Goal: Task Accomplishment & Management: Manage account settings

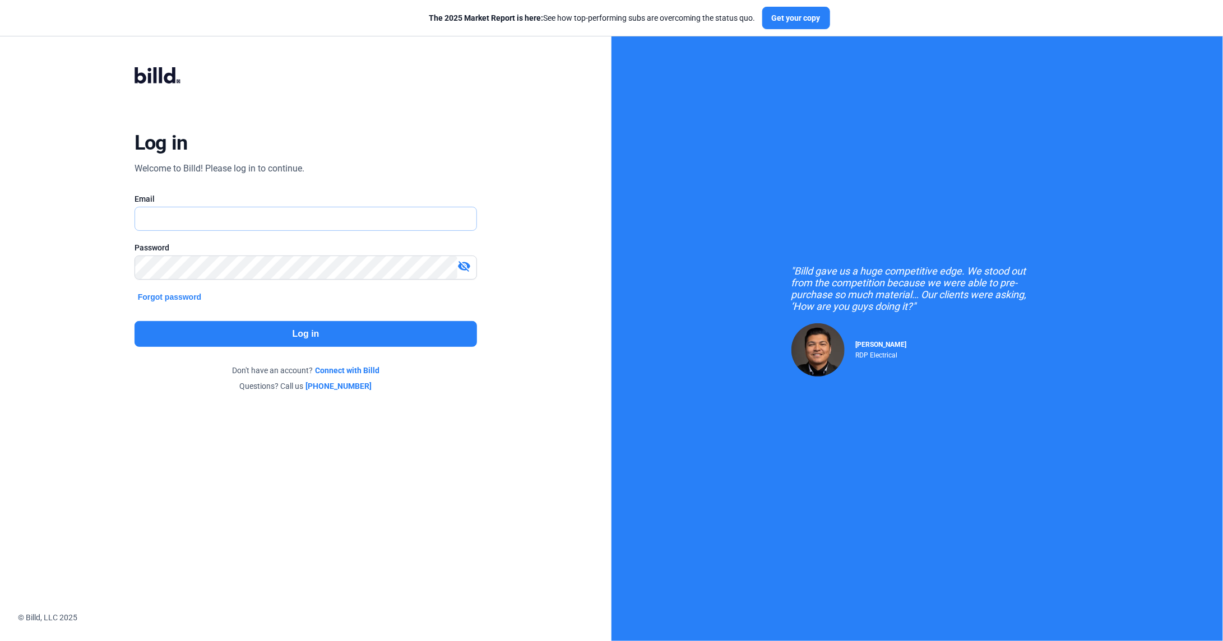
type input "[PERSON_NAME][EMAIL_ADDRESS][DOMAIN_NAME]"
click at [257, 323] on button "Log in" at bounding box center [306, 334] width 343 height 26
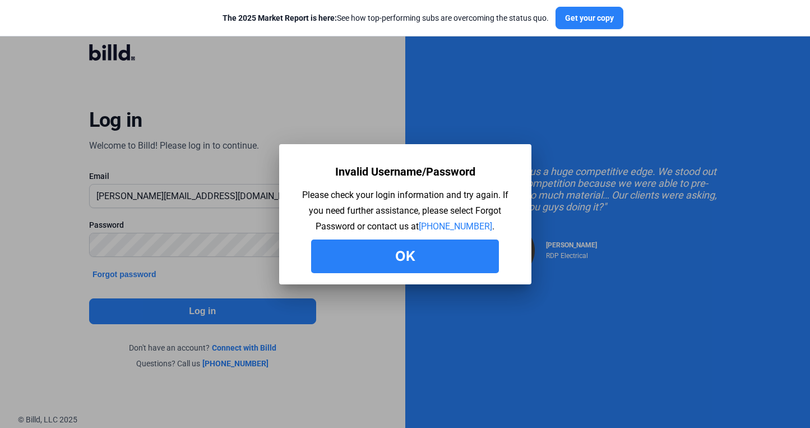
drag, startPoint x: 354, startPoint y: 253, endPoint x: 340, endPoint y: 253, distance: 13.5
click at [354, 253] on button "Ok" at bounding box center [405, 256] width 188 height 34
click at [381, 262] on button "Ok" at bounding box center [405, 256] width 188 height 34
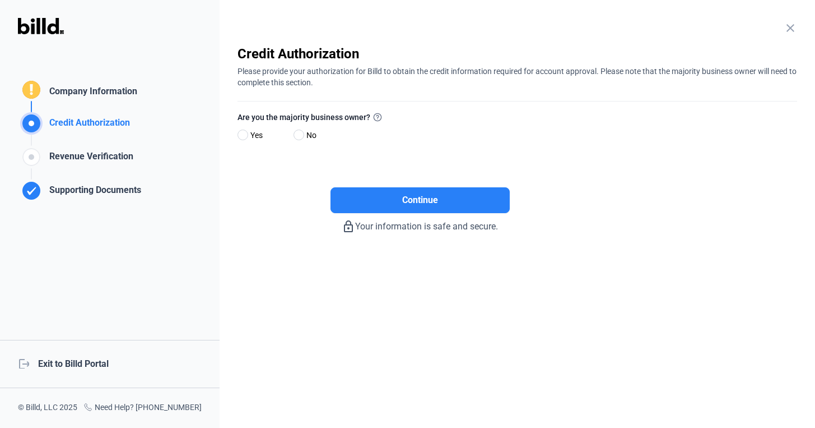
click at [85, 361] on div "logout Exit to Billd Portal" at bounding box center [110, 364] width 220 height 48
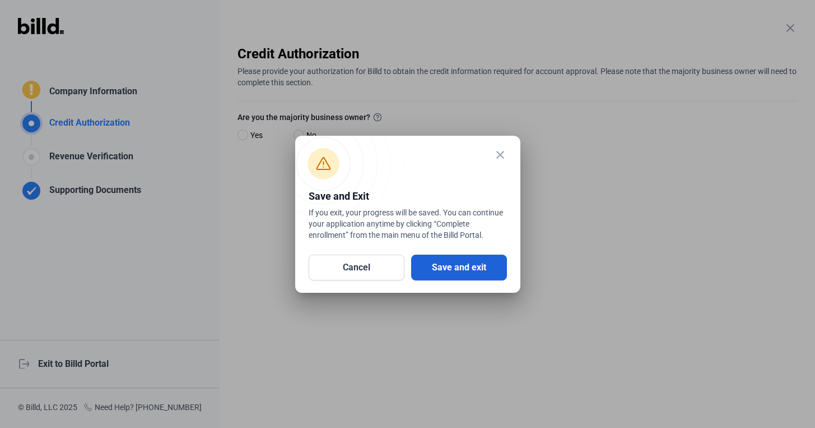
click at [467, 272] on button "Save and exit" at bounding box center [459, 267] width 96 height 26
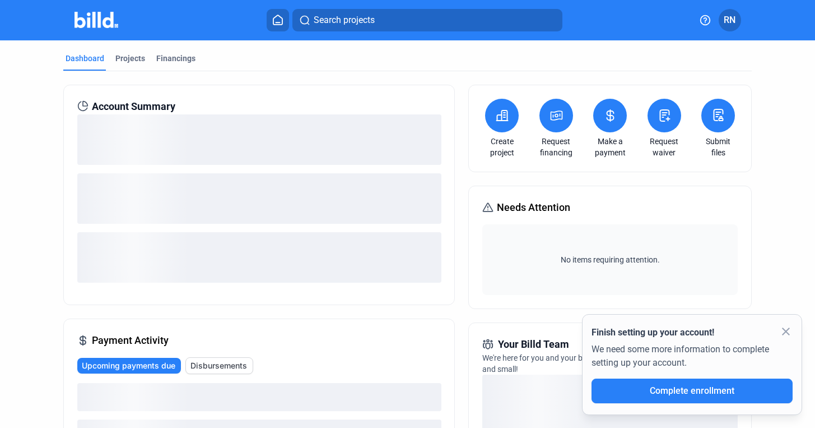
click at [783, 332] on mat-icon "close" at bounding box center [786, 330] width 13 height 13
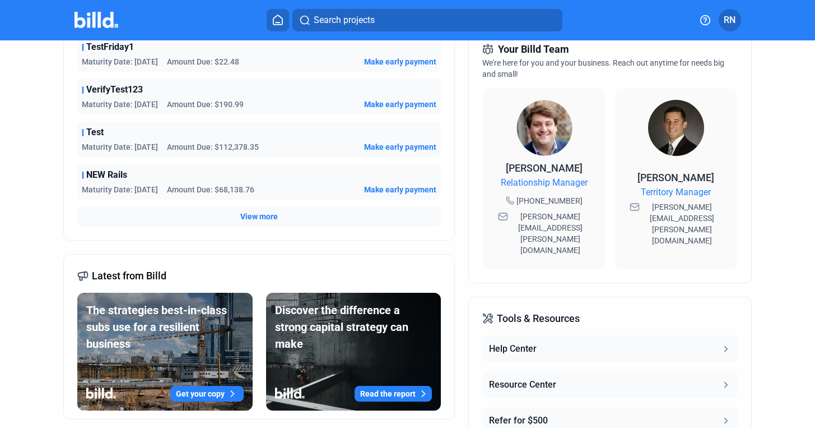
scroll to position [169, 0]
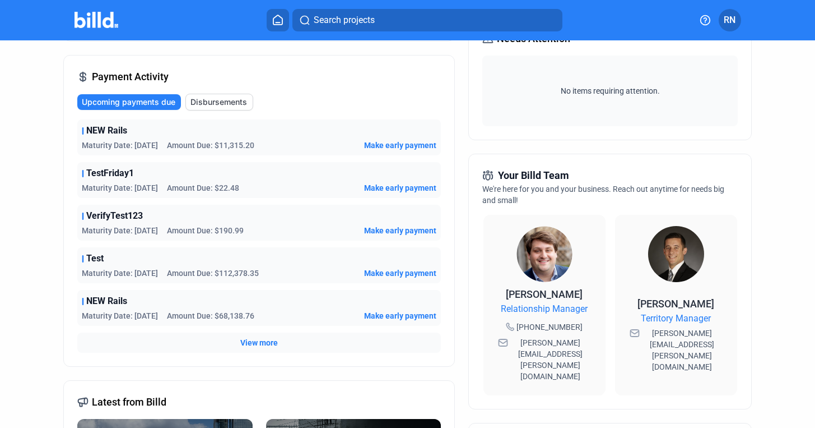
click at [496, 368] on div "[PERSON_NAME] Relationship Manager [PHONE_NUMBER] [PERSON_NAME][EMAIL_ADDRESS][…" at bounding box center [545, 305] width 122 height 180
